Goal: Ask a question

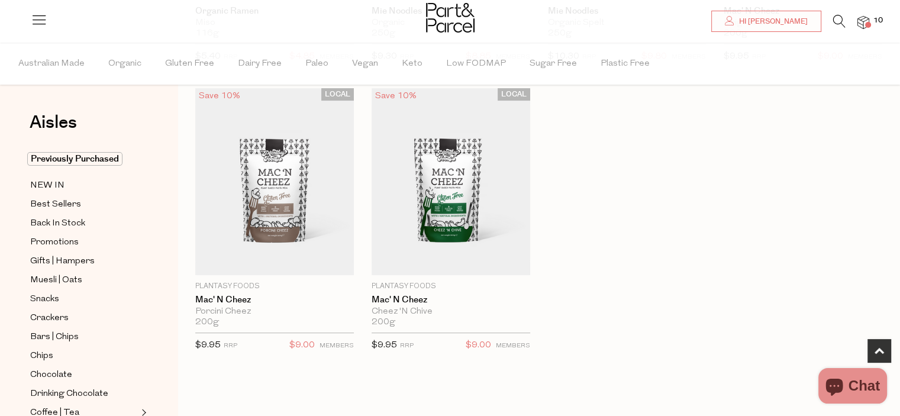
scroll to position [616, 0]
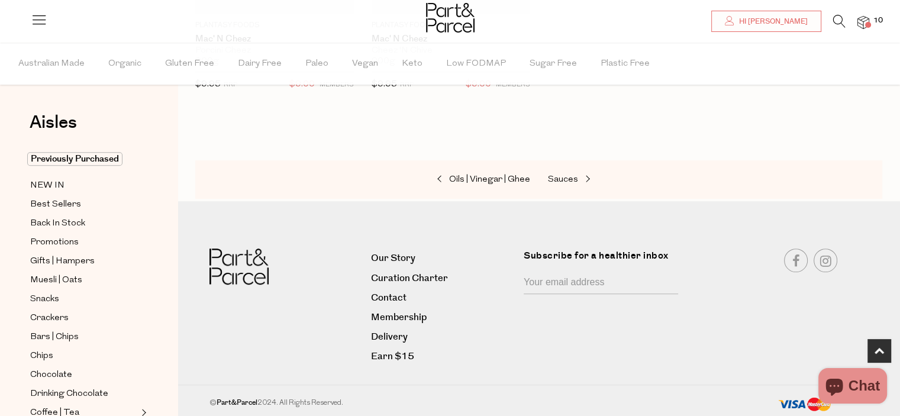
click at [850, 386] on span "Chat" at bounding box center [863, 386] width 31 height 18
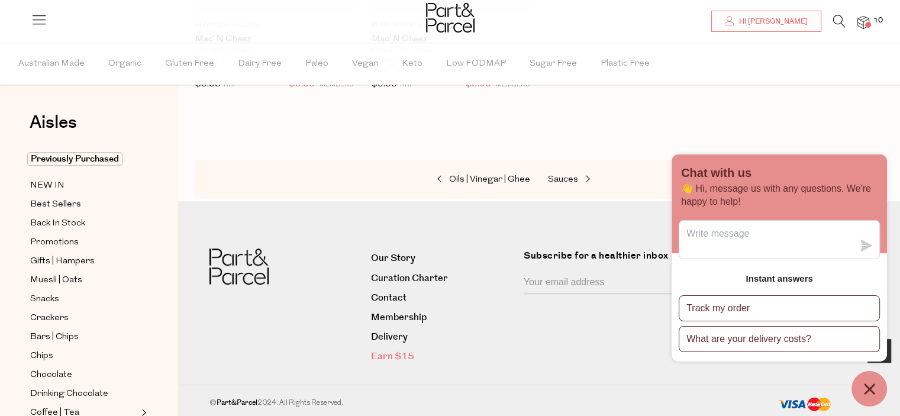
click at [492, 355] on link "Earn $15" at bounding box center [443, 356] width 144 height 16
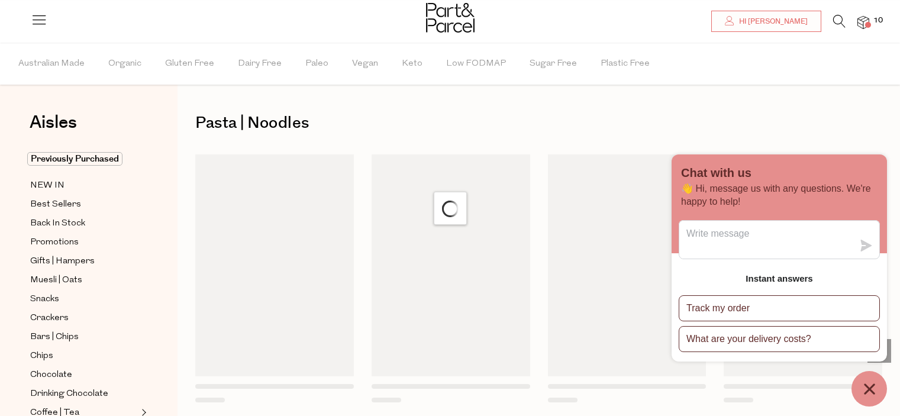
click at [39, 25] on icon at bounding box center [39, 19] width 17 height 17
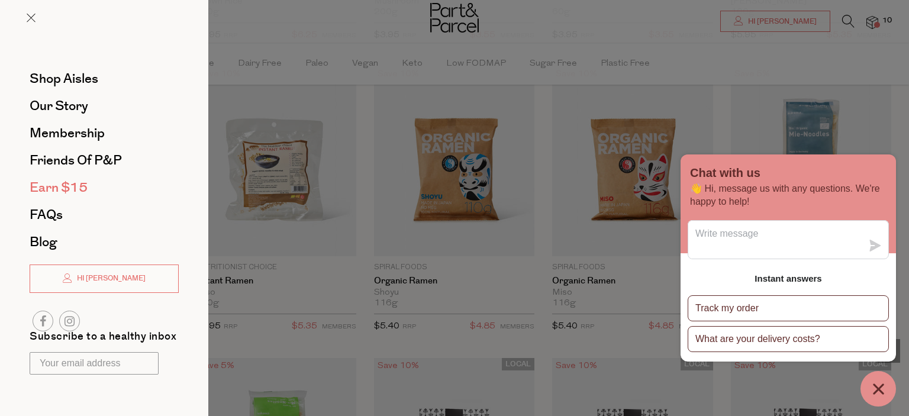
type input "3"
click at [864, 85] on div at bounding box center [454, 208] width 909 height 416
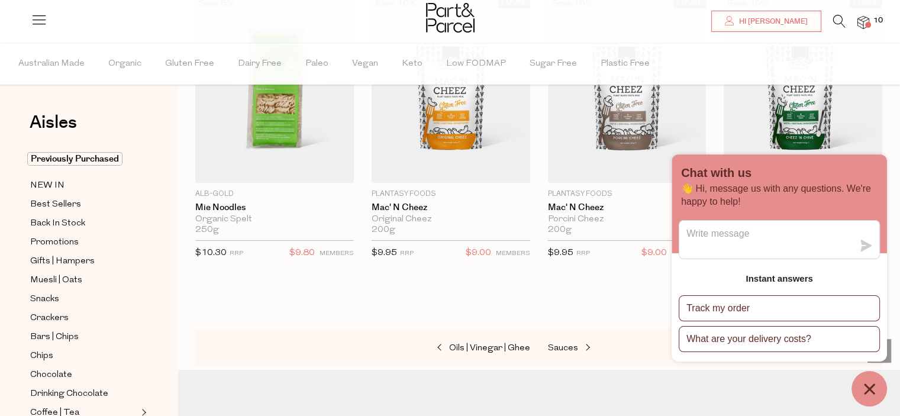
scroll to position [4090, 0]
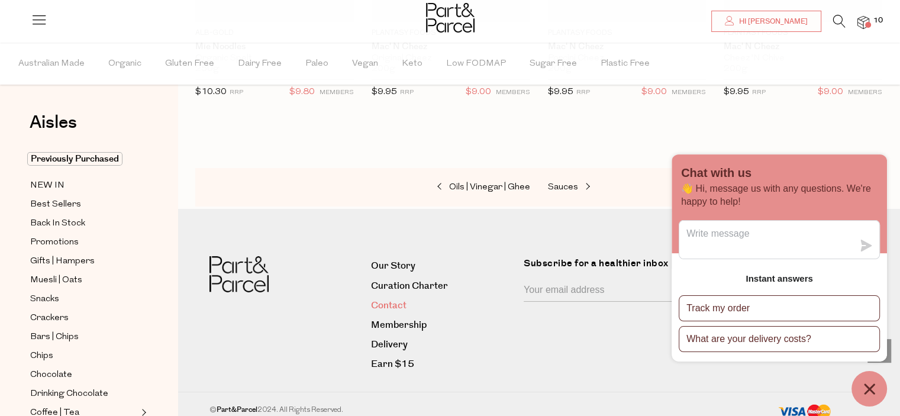
click at [386, 298] on link "Contact" at bounding box center [443, 306] width 144 height 16
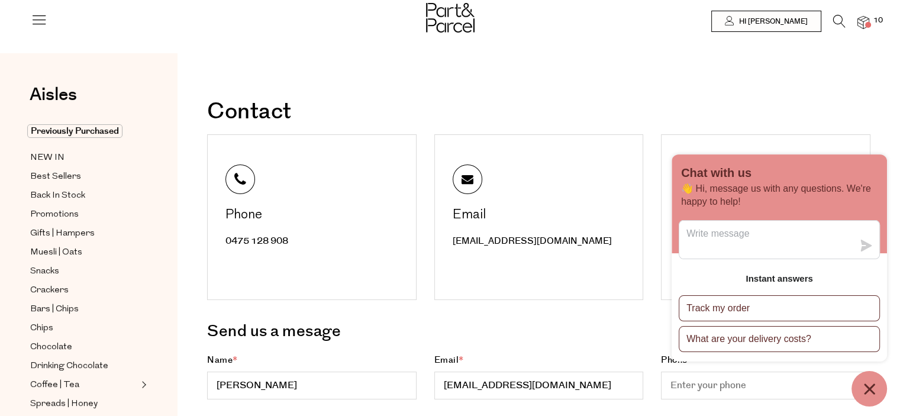
click at [874, 390] on icon "Chat window" at bounding box center [869, 389] width 18 height 18
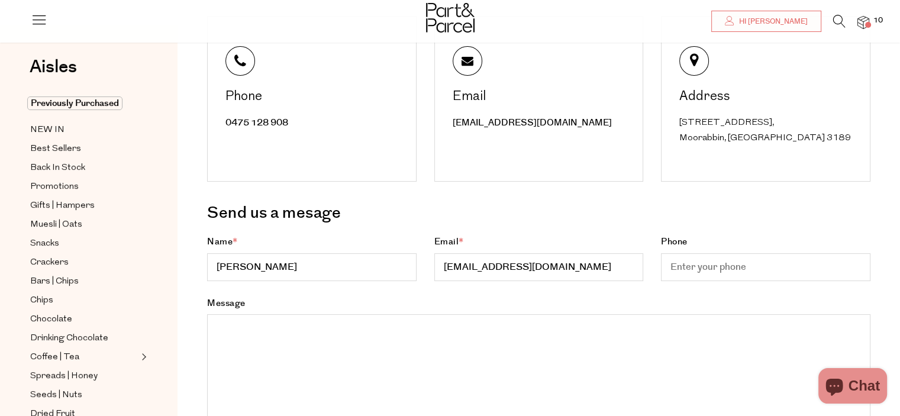
scroll to position [178, 0]
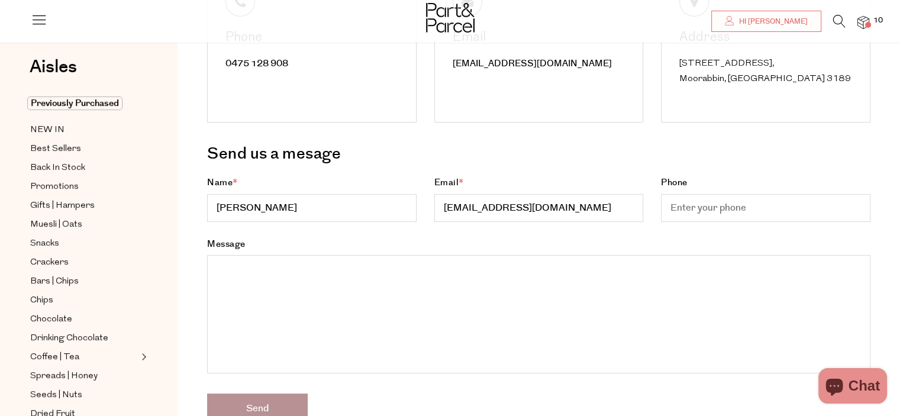
click at [353, 309] on textarea "Message" at bounding box center [538, 314] width 663 height 118
paste textarea "#72465"
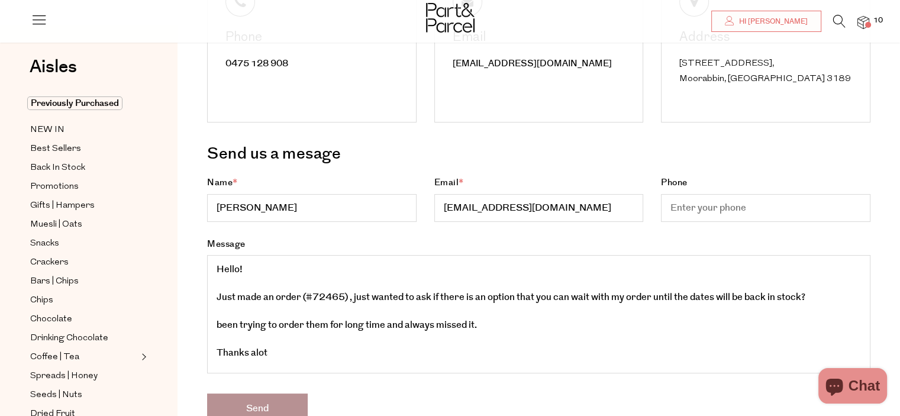
scroll to position [42, 0]
click at [297, 336] on textarea "Message" at bounding box center [538, 314] width 663 height 118
drag, startPoint x: 257, startPoint y: 367, endPoint x: 215, endPoint y: 296, distance: 82.5
click at [215, 296] on textarea "Message" at bounding box center [538, 314] width 663 height 118
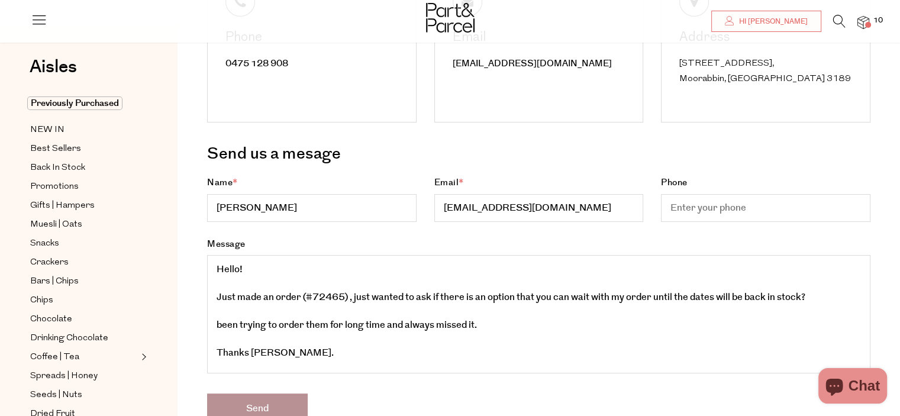
click at [447, 335] on textarea "Message" at bounding box center [538, 314] width 663 height 118
drag, startPoint x: 506, startPoint y: 356, endPoint x: 204, endPoint y: 324, distance: 304.7
click at [204, 324] on div "Message" at bounding box center [538, 315] width 681 height 157
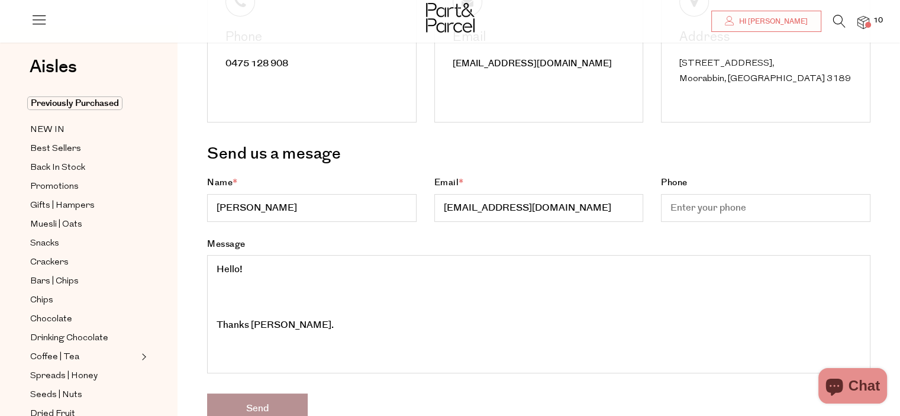
paste textarea "Hello, I just placed an order (#72465) and wanted to ask if it’s possible to ho…"
type textarea "Hello! Hello, I just placed an order (#72465) and wanted to ask if it’s possibl…"
paste textarea "Hello, I just placed an order (#72465) and wanted to ask if it’s possible to ho…"
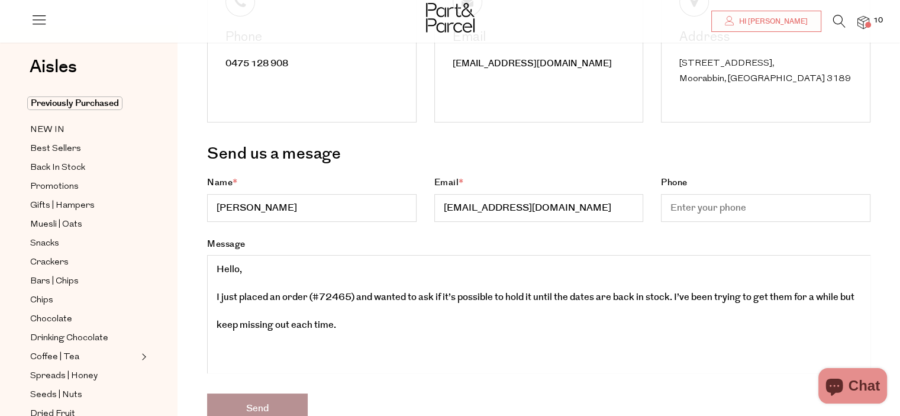
scroll to position [59, 0]
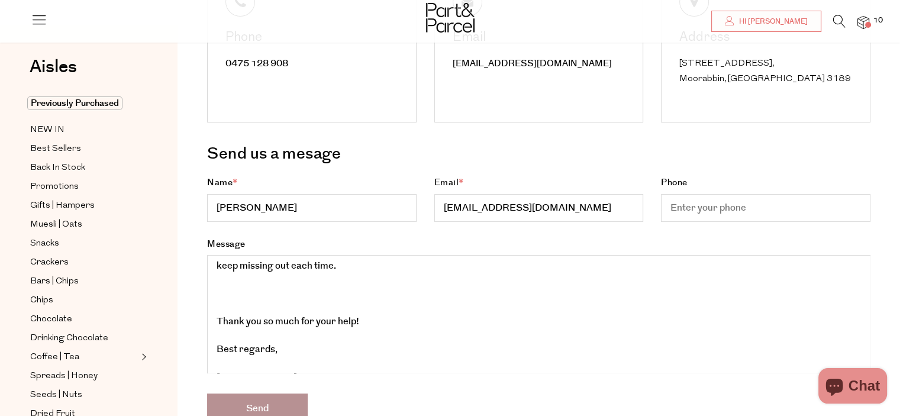
click at [217, 317] on textarea "Message" at bounding box center [538, 314] width 663 height 118
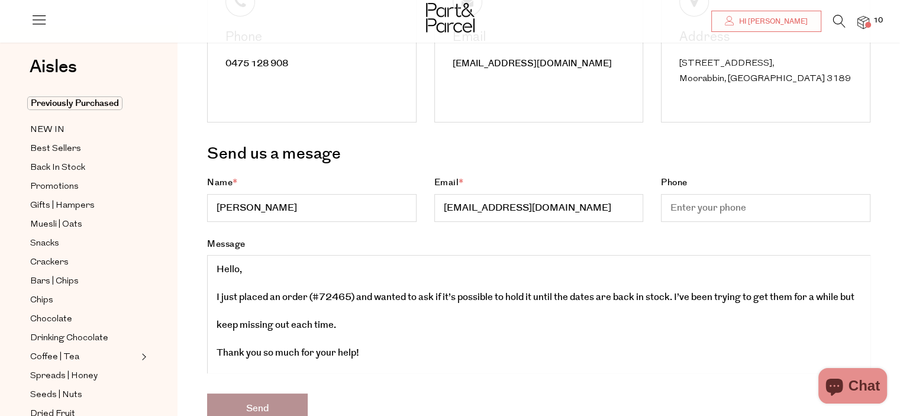
scroll to position [49, 0]
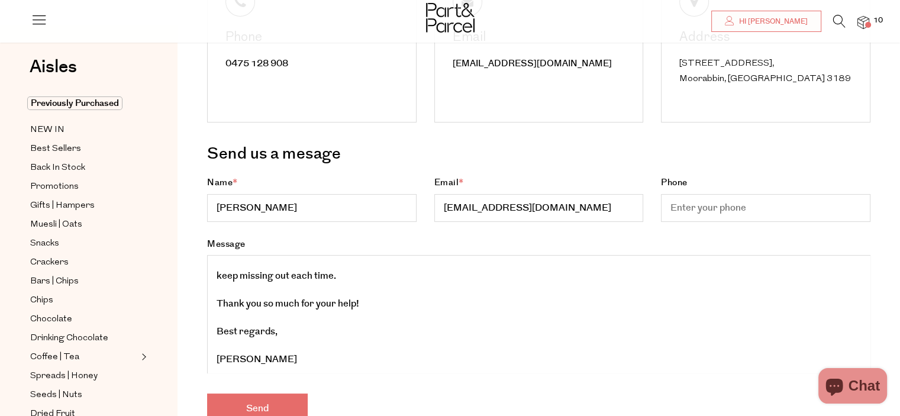
type textarea "Hello, I just placed an order (#72465) and wanted to ask if it’s possible to ho…"
click at [251, 403] on input "Send" at bounding box center [257, 408] width 101 height 30
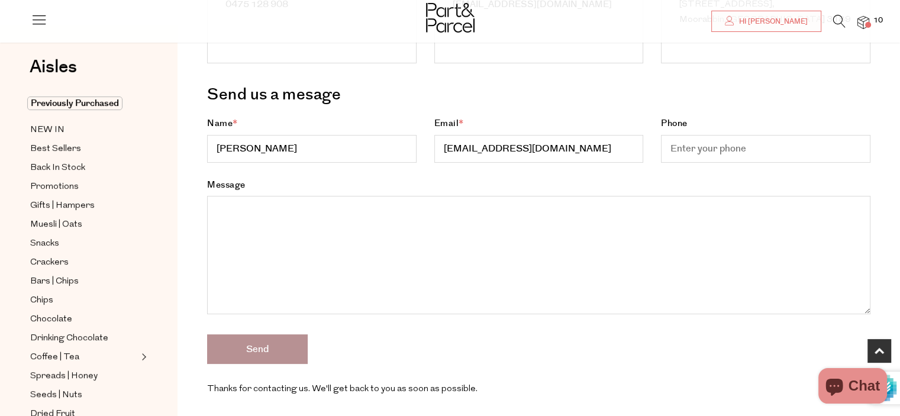
scroll to position [296, 0]
